Goal: Task Accomplishment & Management: Manage account settings

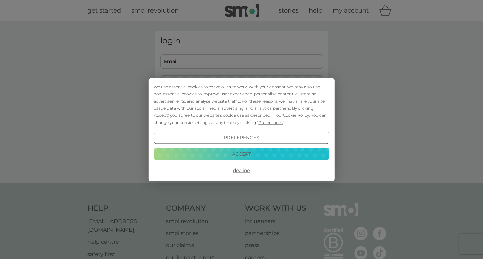
drag, startPoint x: 222, startPoint y: 153, endPoint x: 225, endPoint y: 150, distance: 3.6
click at [222, 153] on button "Accept" at bounding box center [242, 154] width 176 height 12
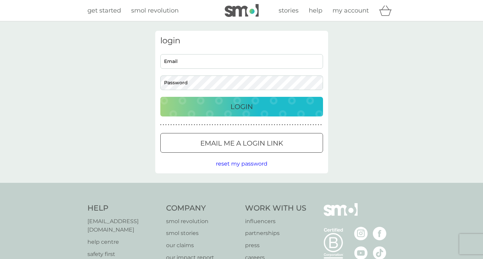
click at [218, 59] on input "Email" at bounding box center [241, 61] width 163 height 15
drag, startPoint x: 223, startPoint y: 64, endPoint x: 158, endPoint y: 69, distance: 65.6
click at [157, 71] on div "login vnicoli@alixpartners.com Email Password Login ● ● ● ● ● ● ● ● ● ● ● ● ● ●…" at bounding box center [241, 102] width 173 height 143
type input "venetia.nicoli@outlook.com"
click at [160, 97] on button "Login" at bounding box center [241, 107] width 163 height 20
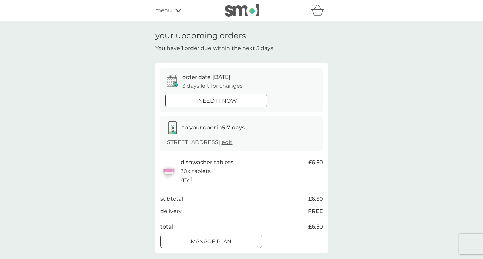
click at [220, 241] on div at bounding box center [211, 241] width 24 height 7
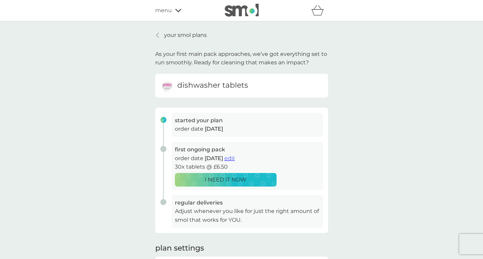
scroll to position [34, 0]
